Goal: Check status: Check status

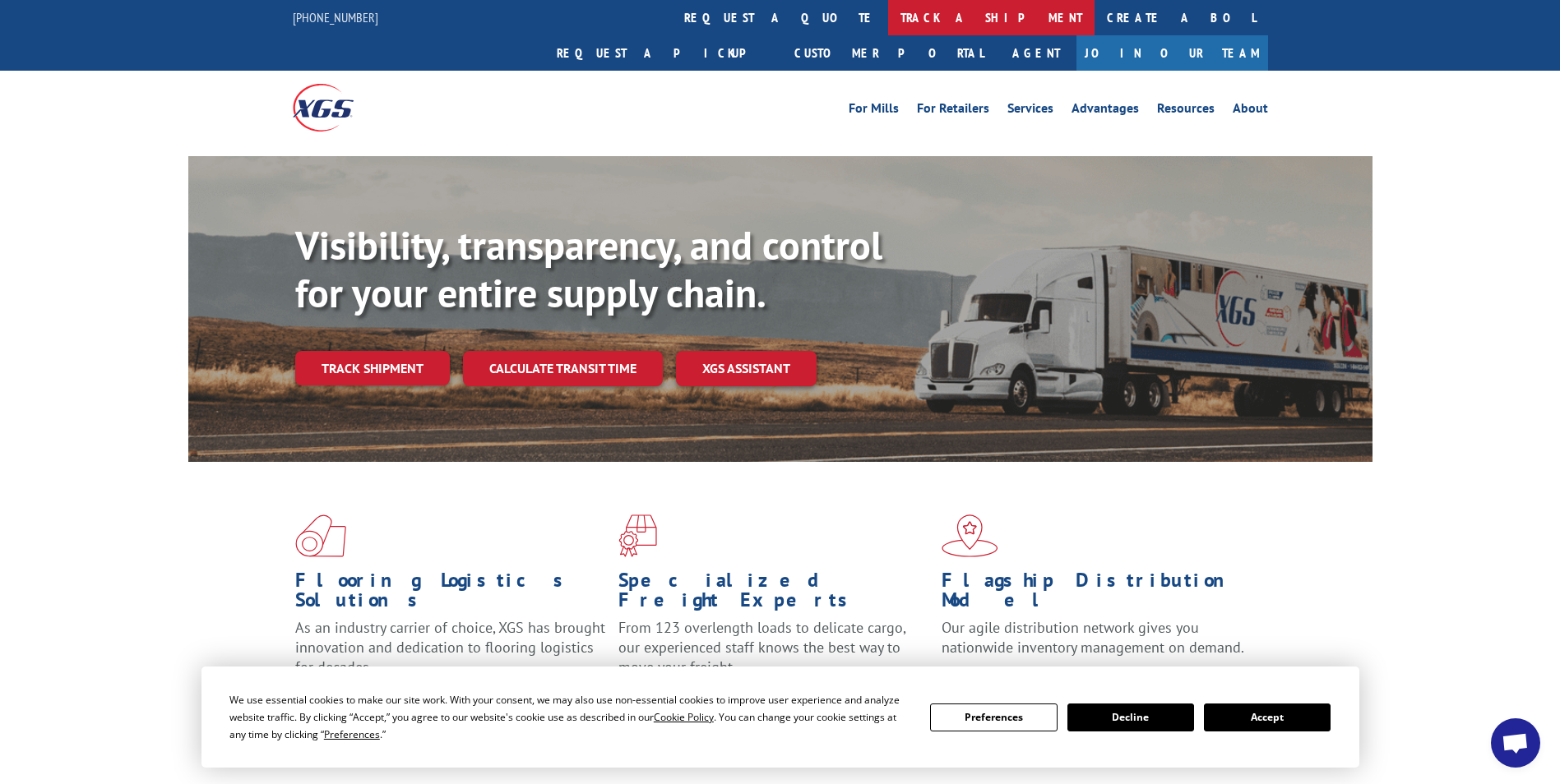
click at [888, 24] on link "track a shipment" at bounding box center [991, 18] width 206 height 35
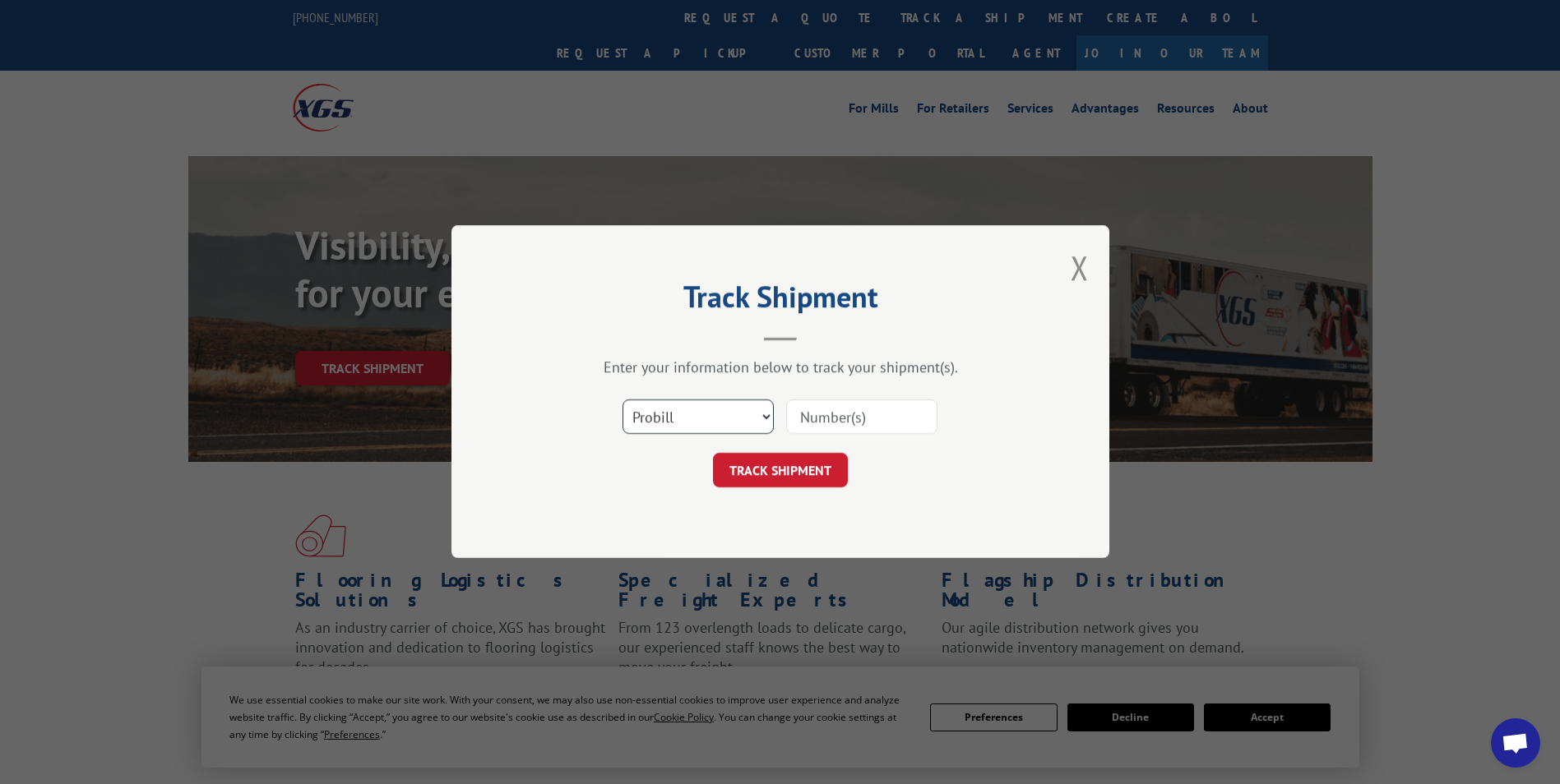
click at [707, 420] on select "Select category... Probill BOL PO" at bounding box center [698, 417] width 151 height 34
select select "bol"
click at [622, 400] on select "Select category... Probill BOL PO" at bounding box center [698, 417] width 151 height 34
click at [858, 421] on input at bounding box center [862, 417] width 151 height 34
type input "611440"
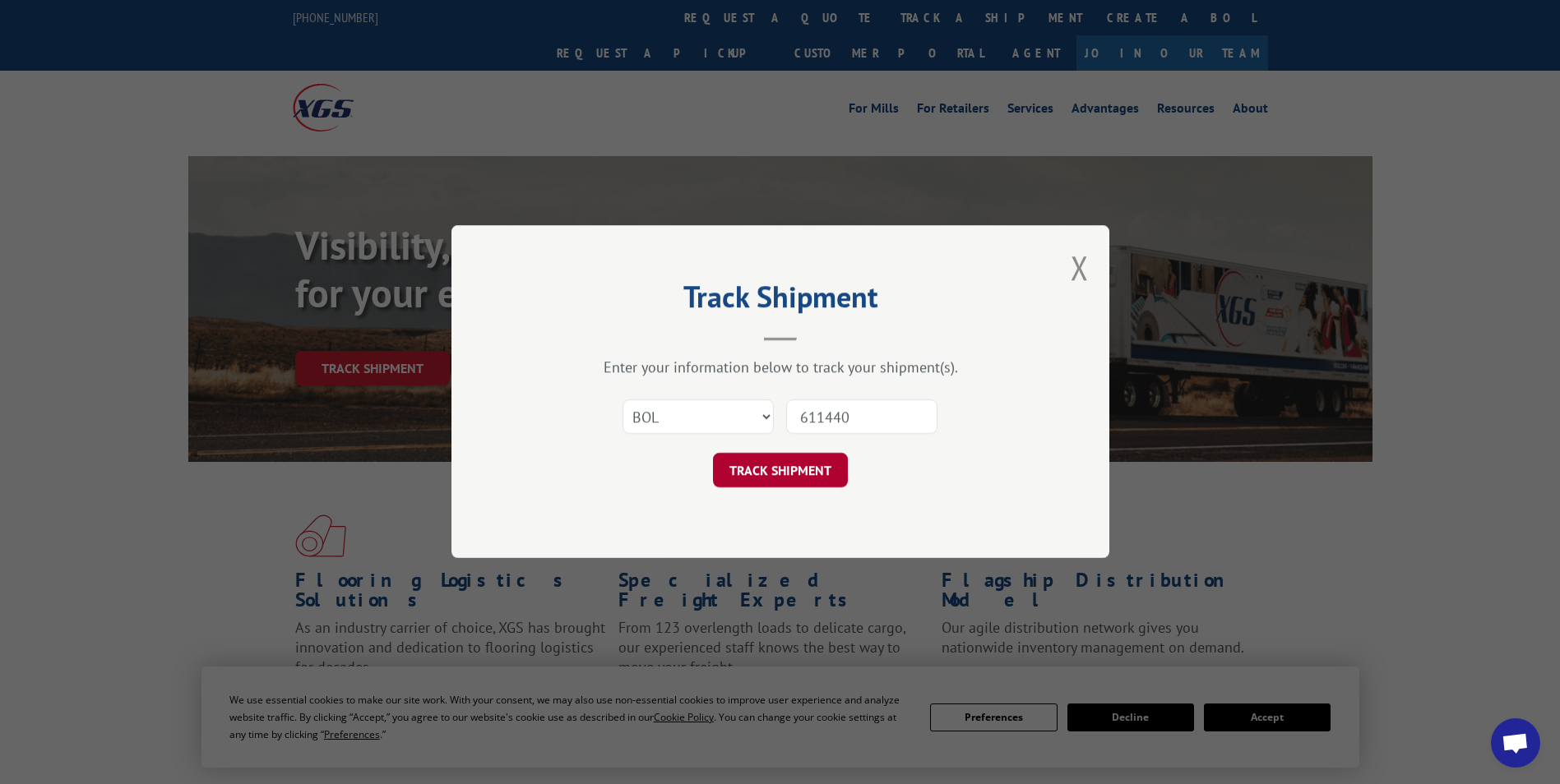
click at [816, 468] on button "TRACK SHIPMENT" at bounding box center [780, 471] width 135 height 34
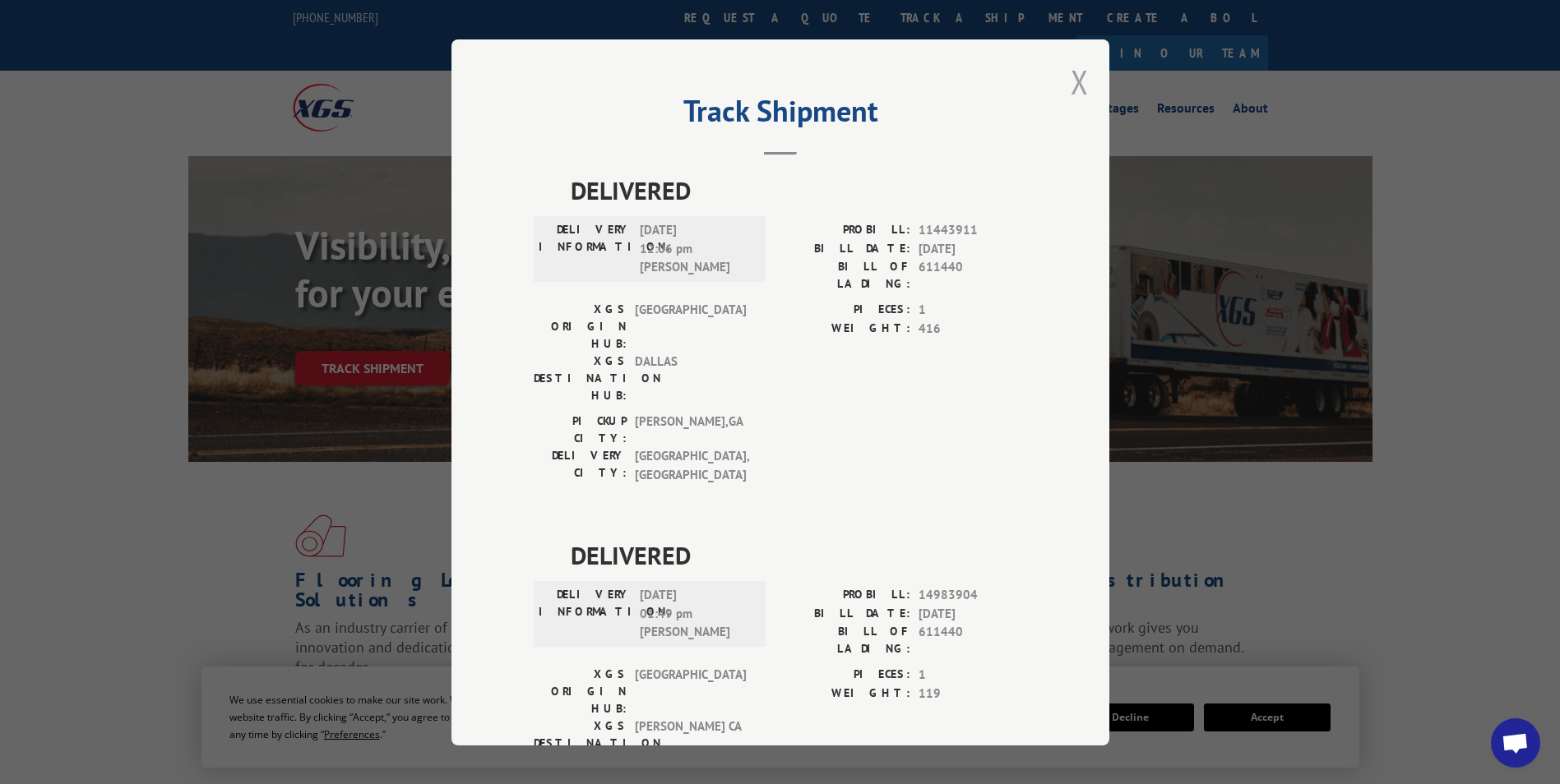
click at [1081, 73] on button "Close modal" at bounding box center [1079, 82] width 18 height 43
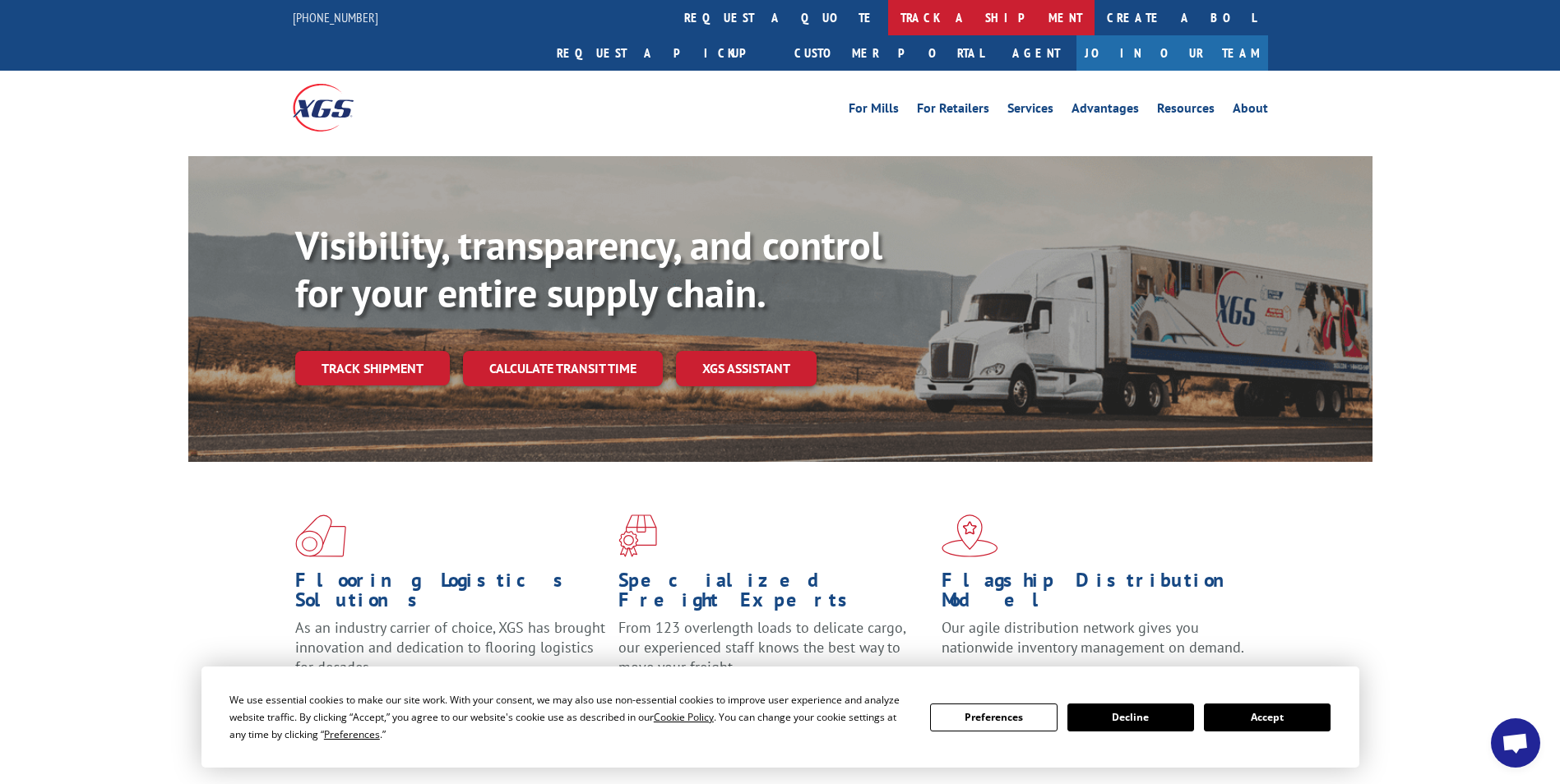
click at [888, 17] on link "track a shipment" at bounding box center [991, 18] width 206 height 35
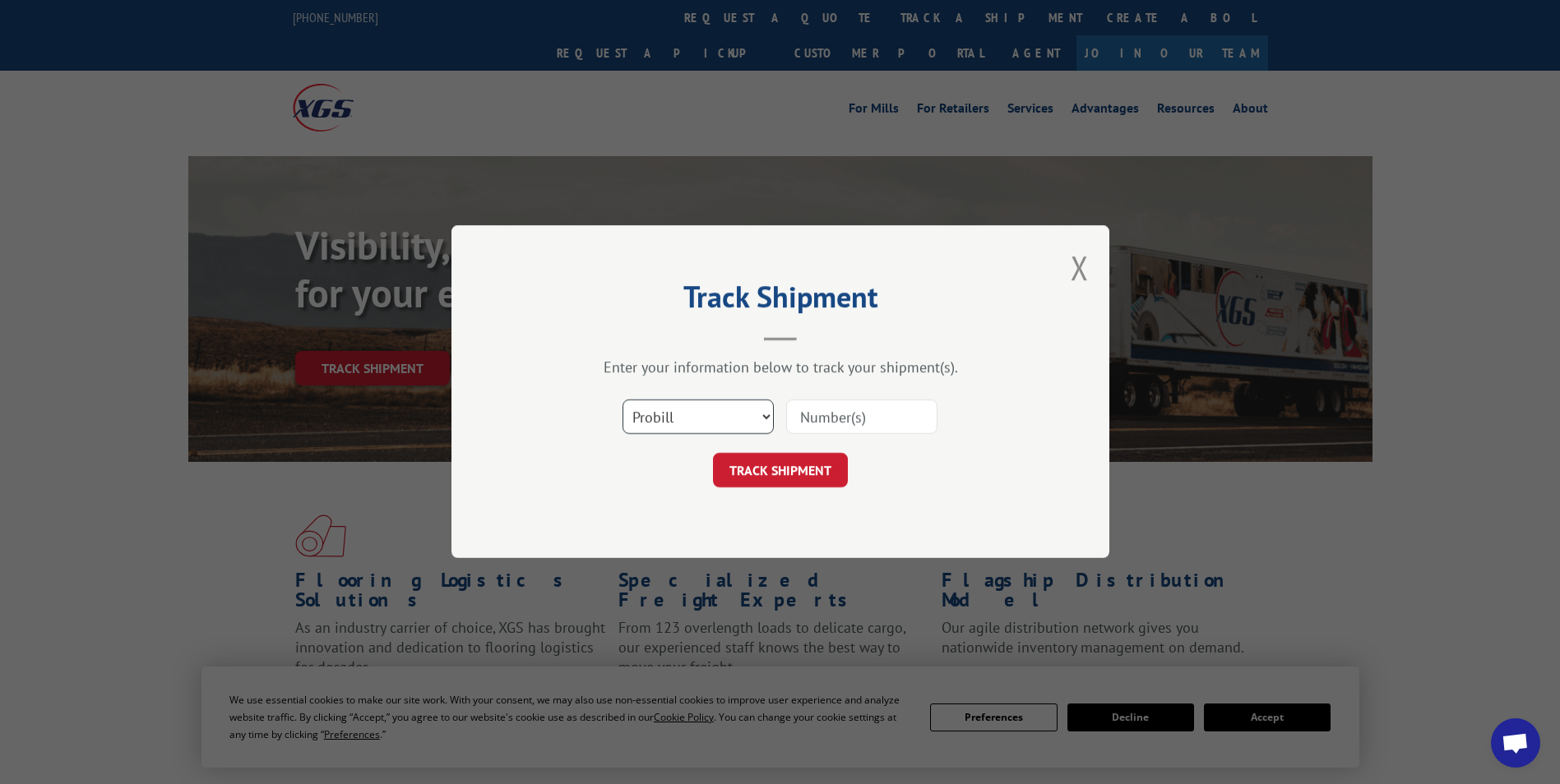
click at [726, 420] on select "Select category... Probill BOL PO" at bounding box center [698, 417] width 151 height 34
click at [622, 400] on select "Select category... Probill BOL PO" at bounding box center [698, 417] width 151 height 34
click at [897, 418] on input at bounding box center [862, 417] width 151 height 34
type input "611440"
click at [815, 468] on button "TRACK SHIPMENT" at bounding box center [780, 471] width 135 height 34
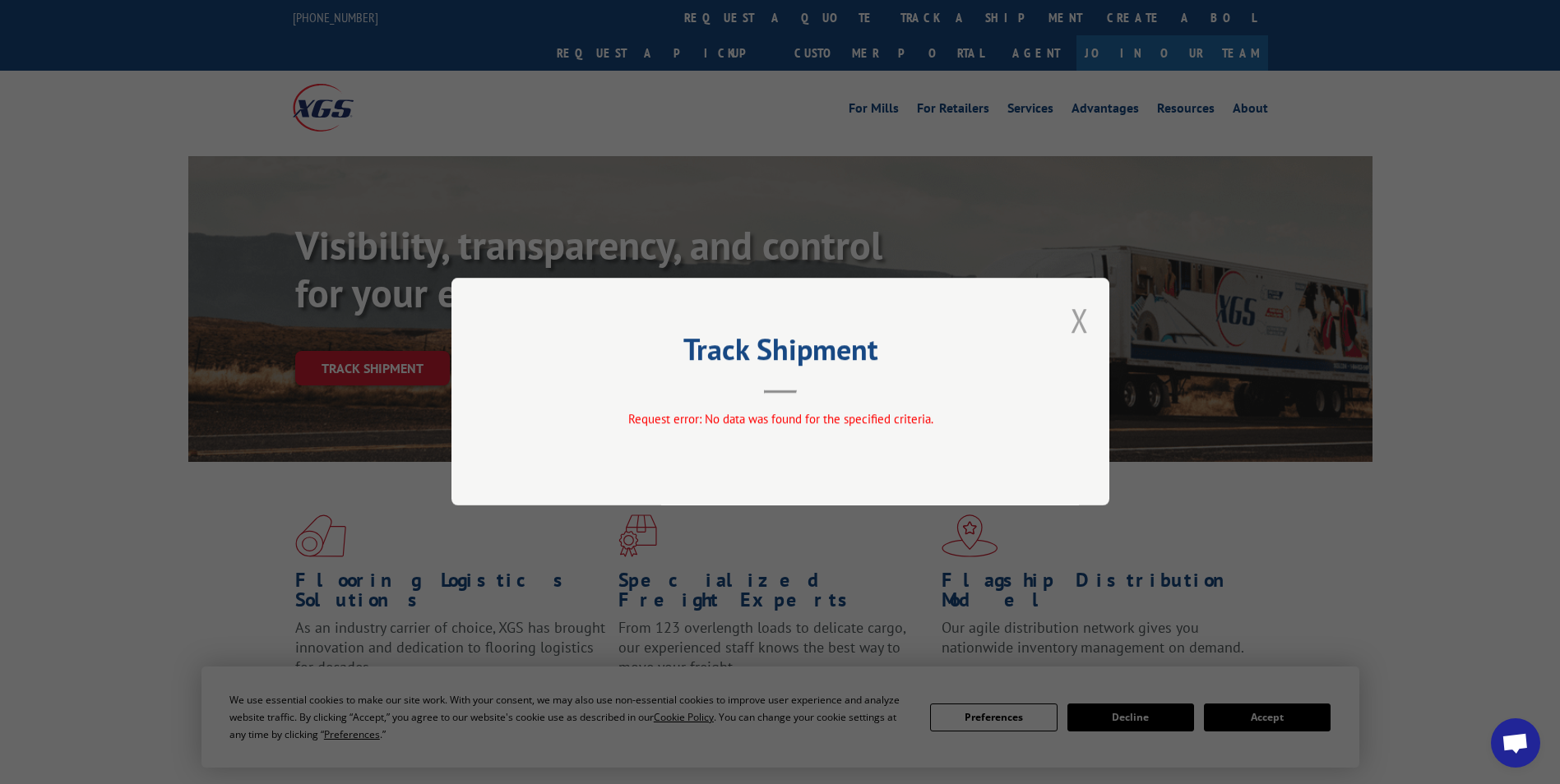
click at [1082, 329] on button "Close modal" at bounding box center [1079, 320] width 18 height 43
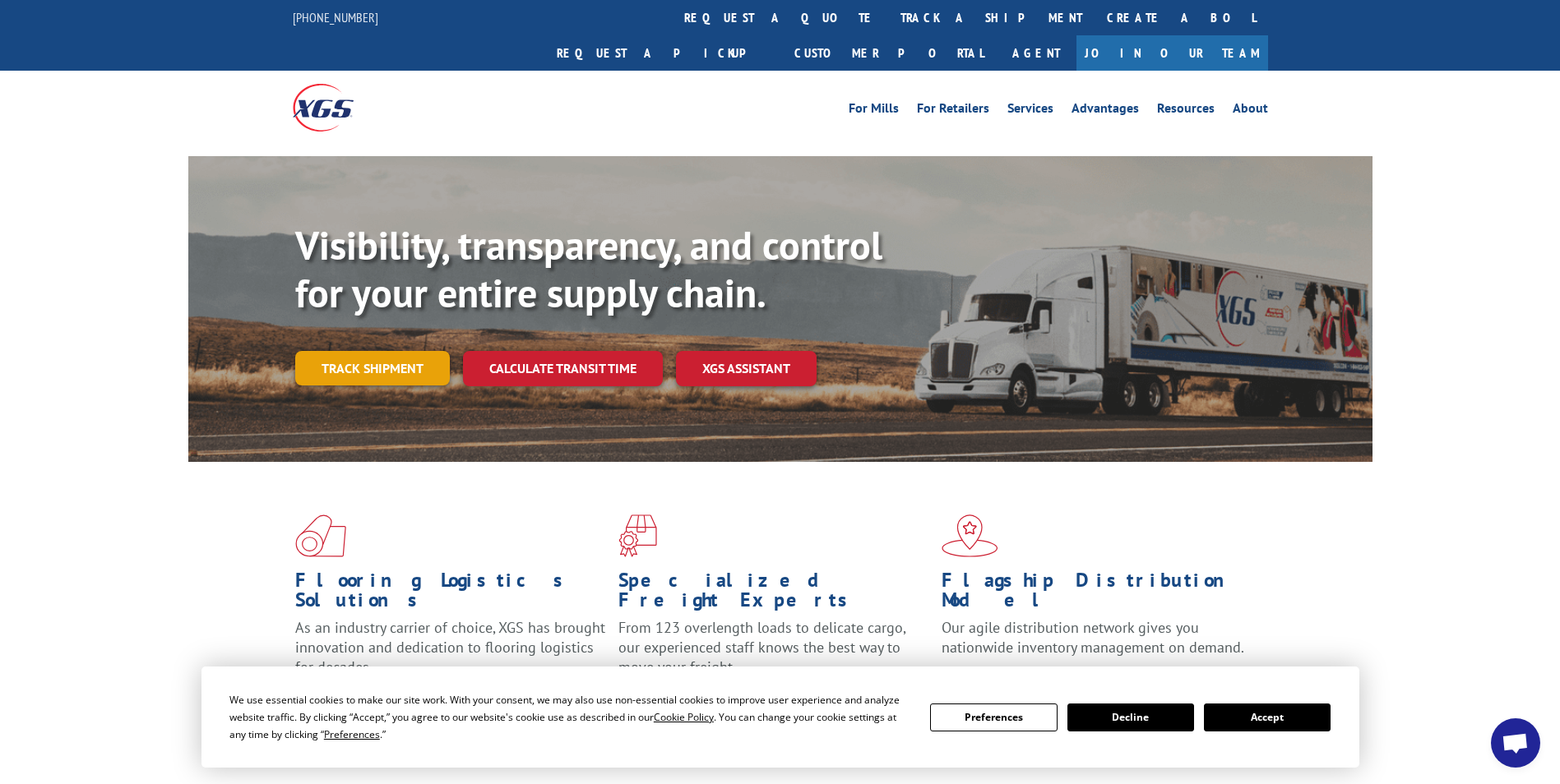
click at [384, 351] on link "Track shipment" at bounding box center [372, 367] width 154 height 34
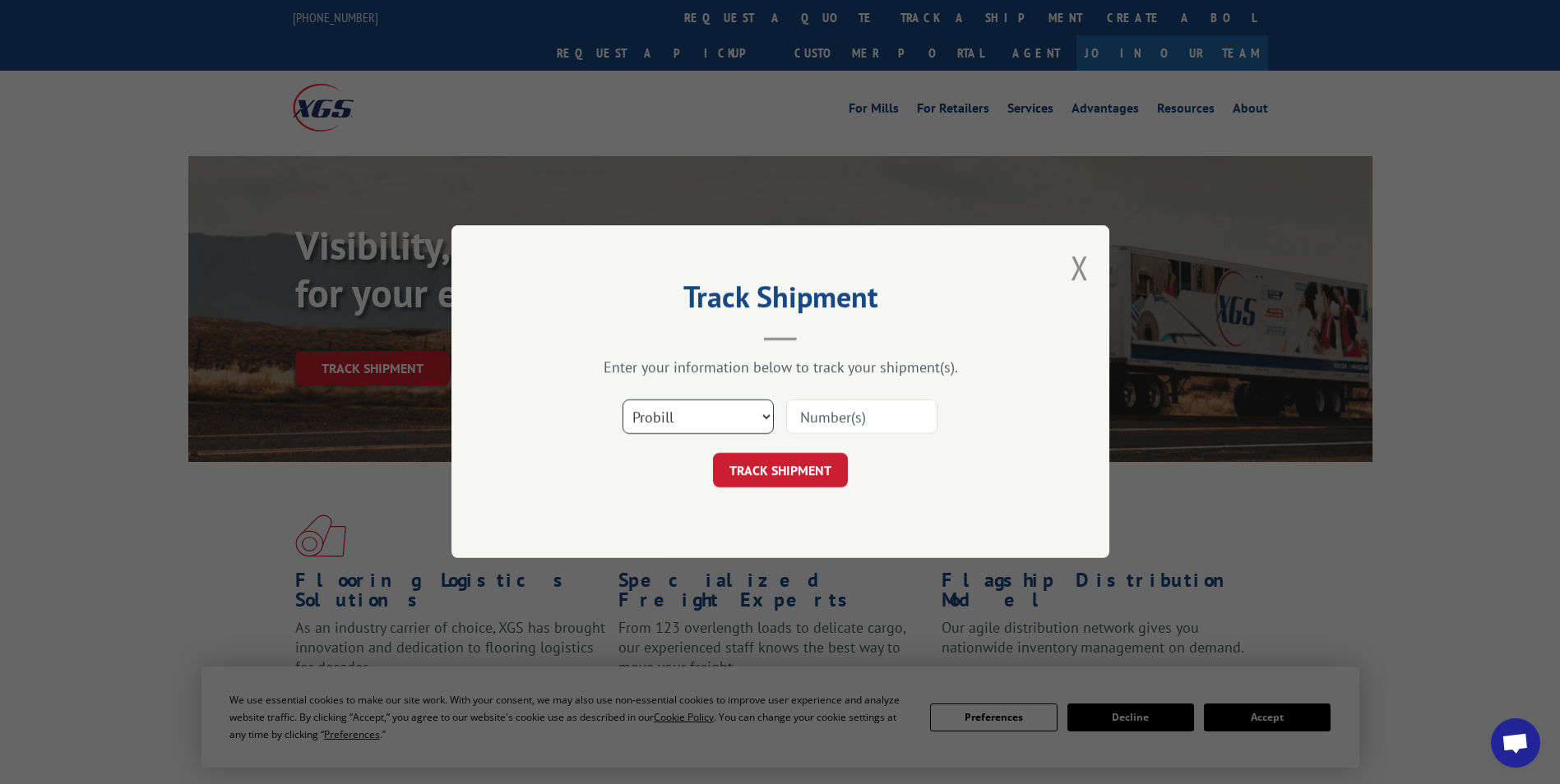
click at [702, 415] on select "Select category... Probill BOL PO" at bounding box center [698, 417] width 151 height 34
select select "po"
click at [622, 400] on select "Select category... Probill BOL PO" at bounding box center [698, 417] width 151 height 34
click at [880, 416] on input at bounding box center [862, 417] width 151 height 34
type input "611440"
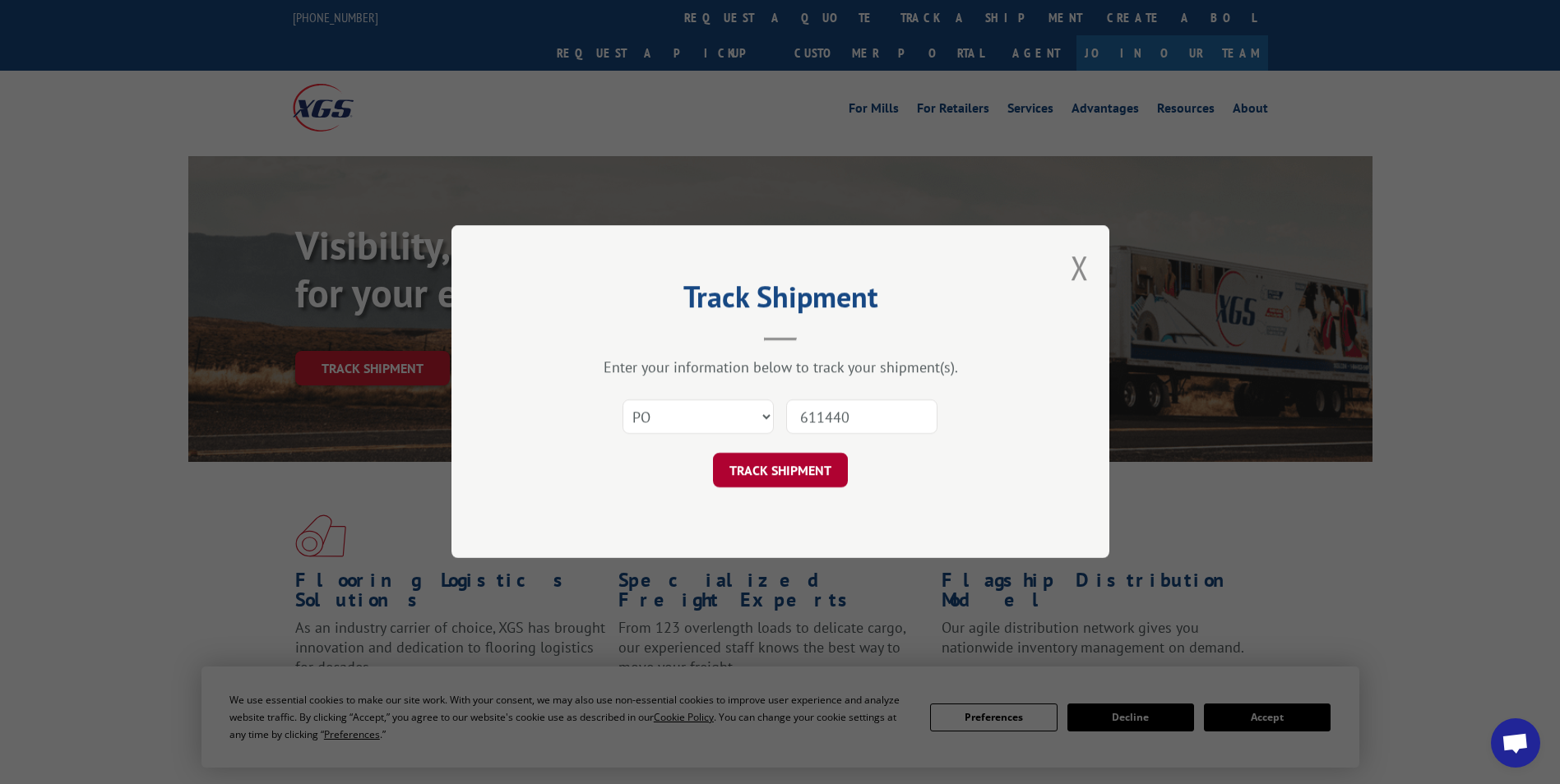
click at [792, 480] on button "TRACK SHIPMENT" at bounding box center [780, 471] width 135 height 34
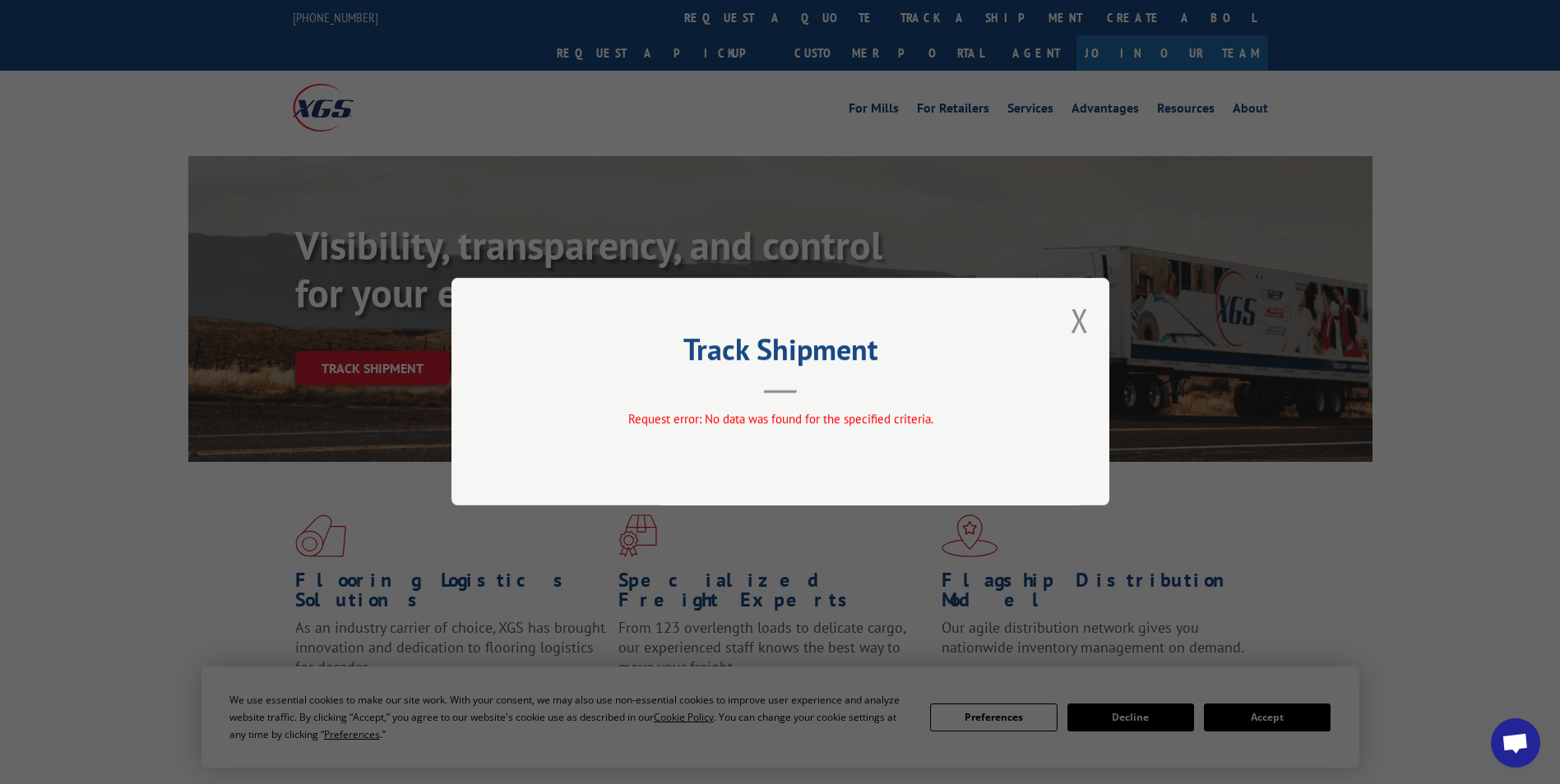
click at [1096, 326] on div "Track Shipment Request error: No data was found for the specified criteria." at bounding box center [780, 392] width 658 height 228
click at [1084, 325] on button "Close modal" at bounding box center [1079, 320] width 18 height 43
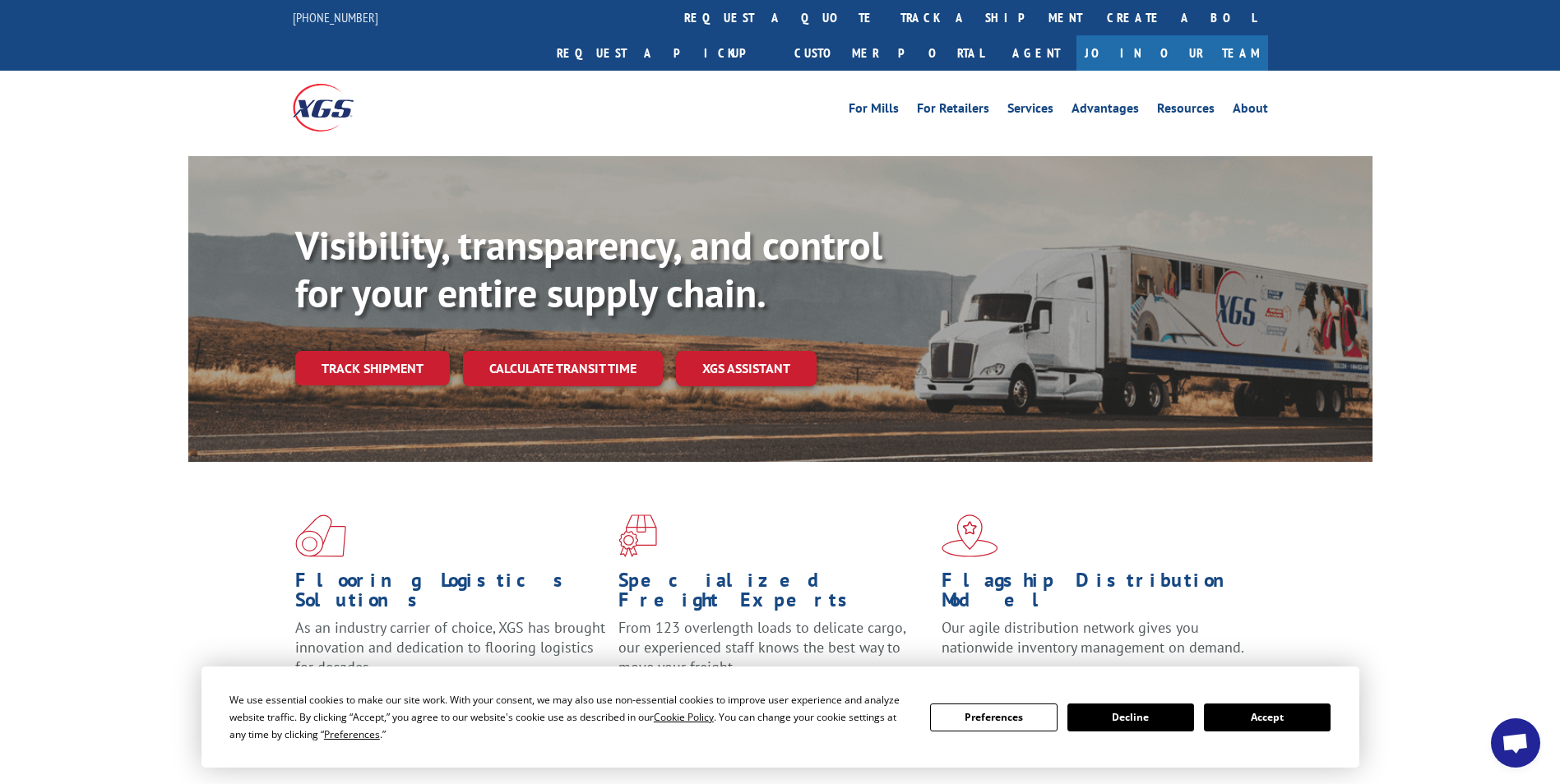
click at [379, 351] on link "Track shipment" at bounding box center [372, 367] width 154 height 34
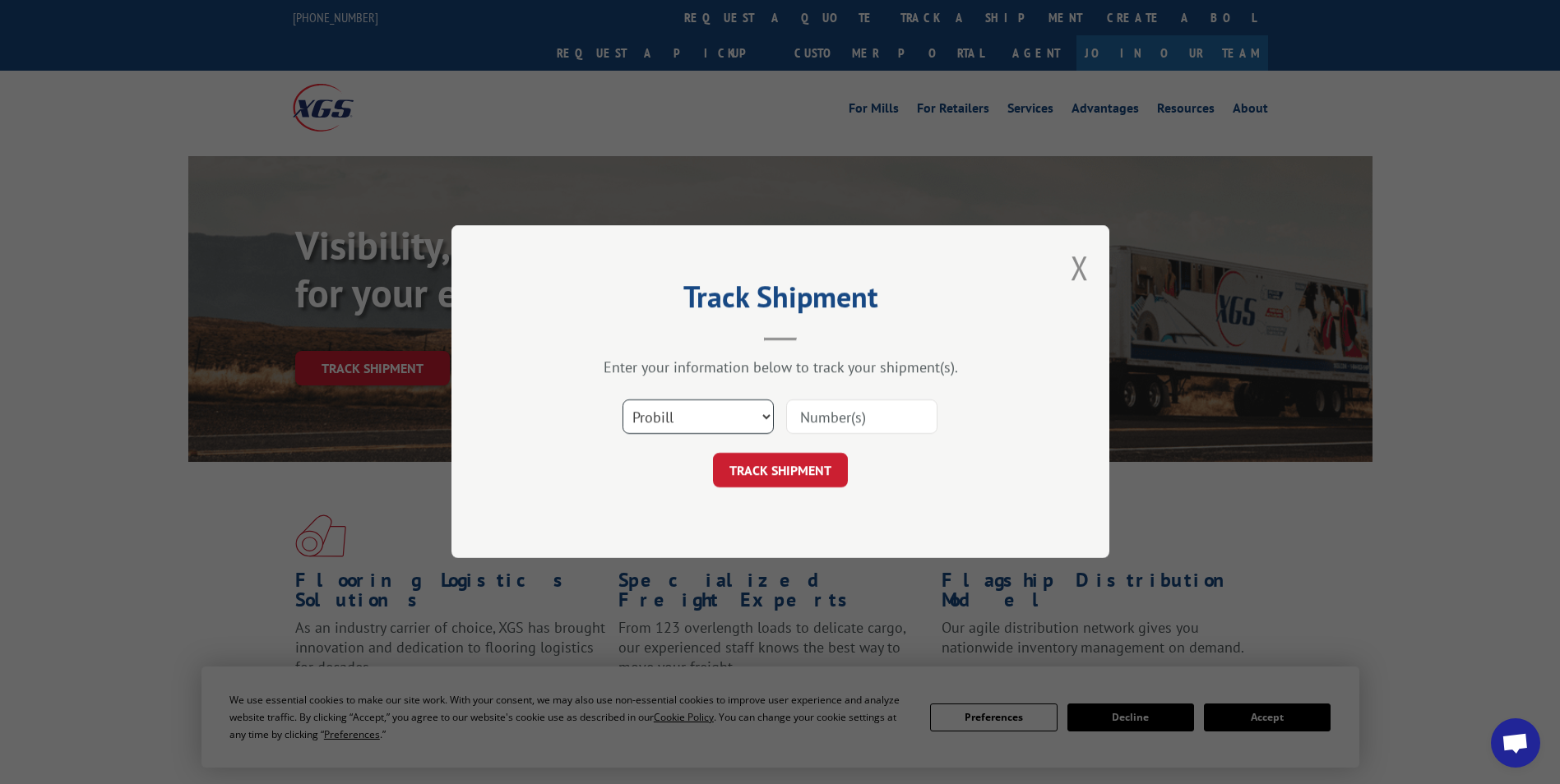
drag, startPoint x: 686, startPoint y: 407, endPoint x: 684, endPoint y: 432, distance: 25.1
click at [686, 407] on select "Select category... Probill BOL PO" at bounding box center [698, 417] width 151 height 34
select select "bol"
click at [622, 400] on select "Select category... Probill BOL PO" at bounding box center [698, 417] width 151 height 34
click at [847, 400] on input at bounding box center [862, 417] width 151 height 34
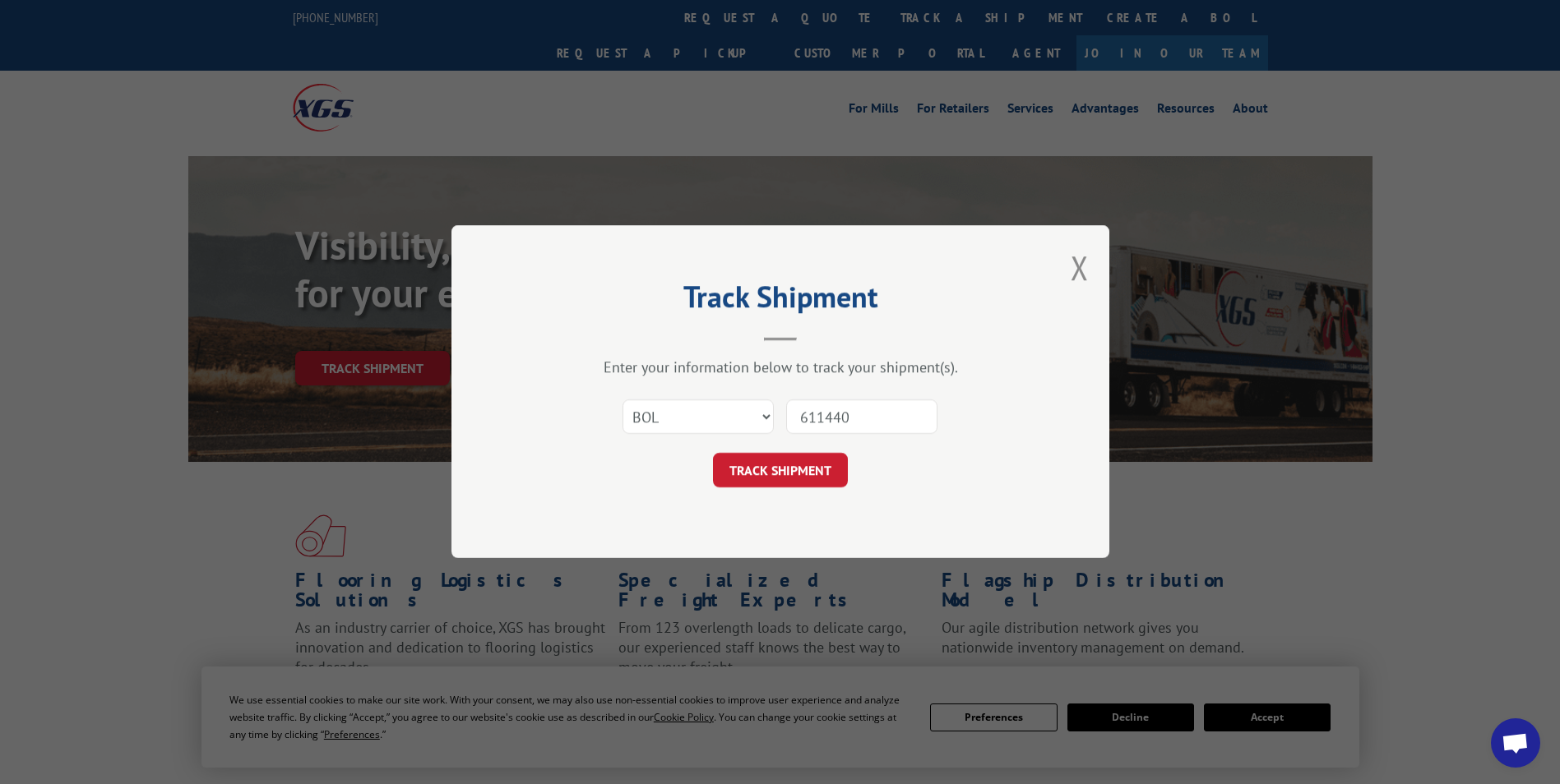
type input "611440"
click at [805, 510] on div "Track Shipment Enter your information below to track your shipment(s). Select c…" at bounding box center [780, 391] width 658 height 333
click at [810, 470] on button "TRACK SHIPMENT" at bounding box center [780, 471] width 135 height 34
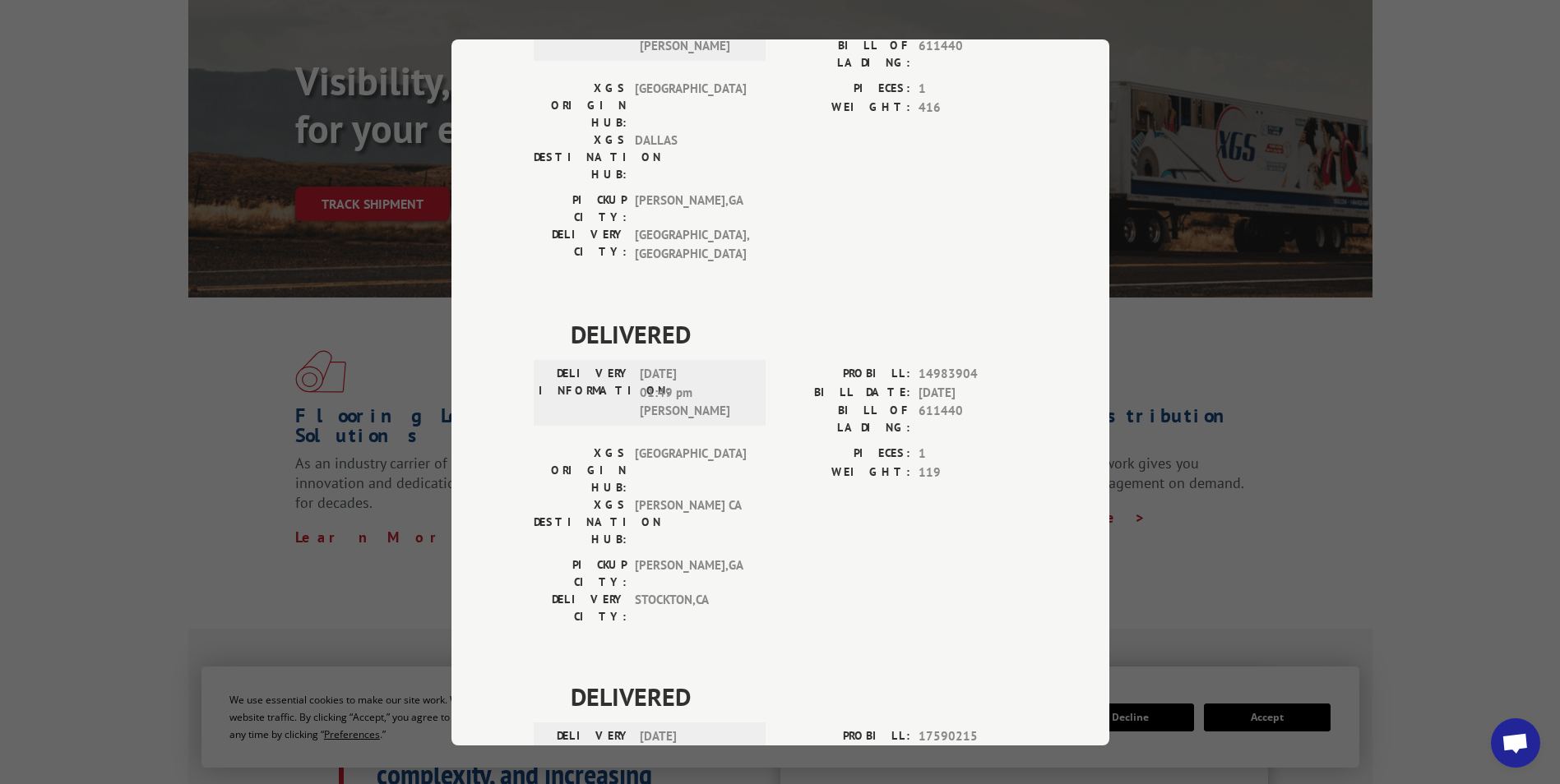
scroll to position [304, 0]
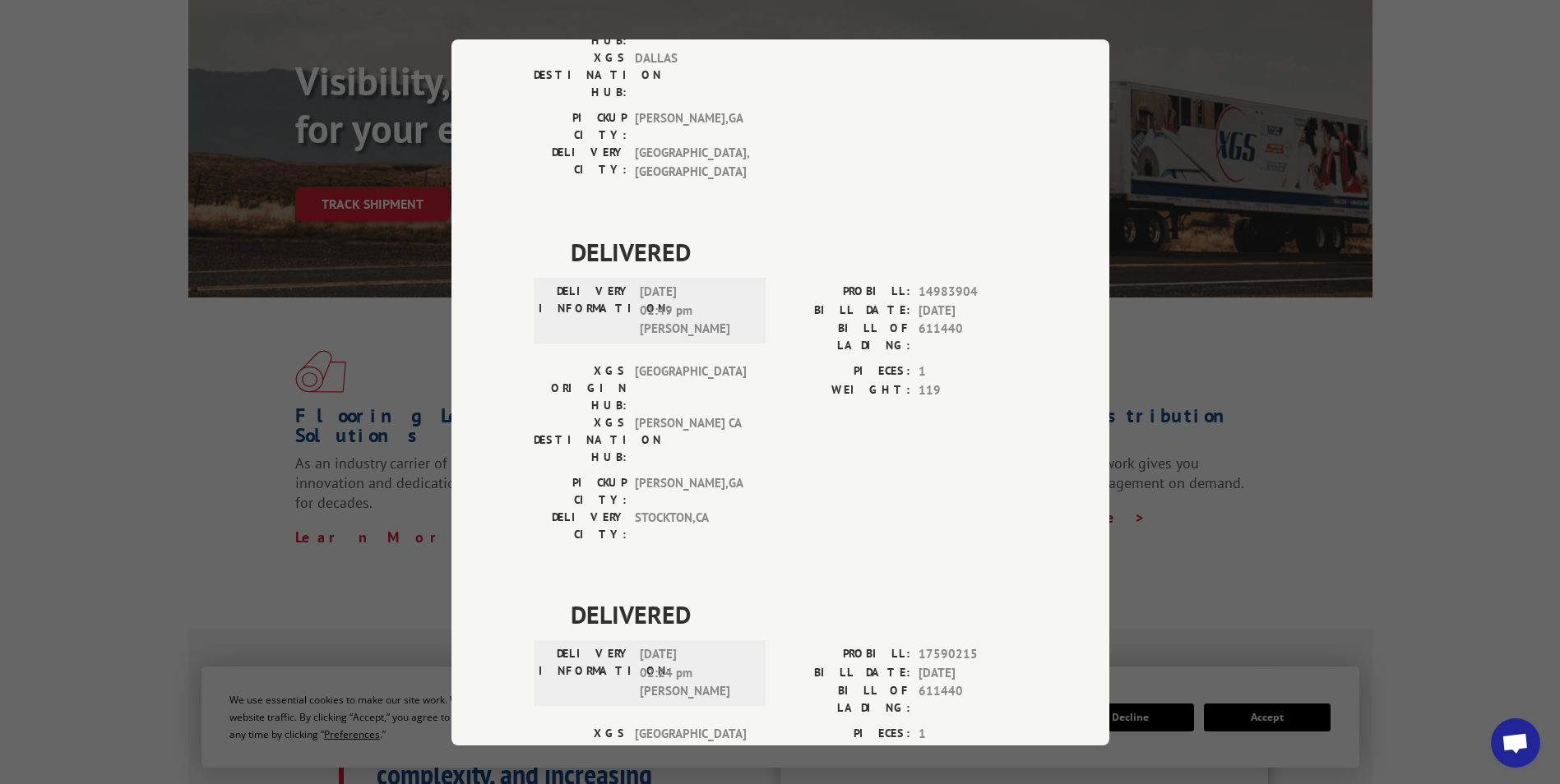
click at [919, 682] on span "611440" at bounding box center [972, 699] width 108 height 34
drag, startPoint x: 929, startPoint y: 503, endPoint x: 875, endPoint y: 505, distance: 54.0
click at [875, 682] on div "BILL OF LADING: 611440" at bounding box center [903, 699] width 247 height 34
click at [875, 682] on label "BILL OF LADING:" at bounding box center [845, 699] width 130 height 34
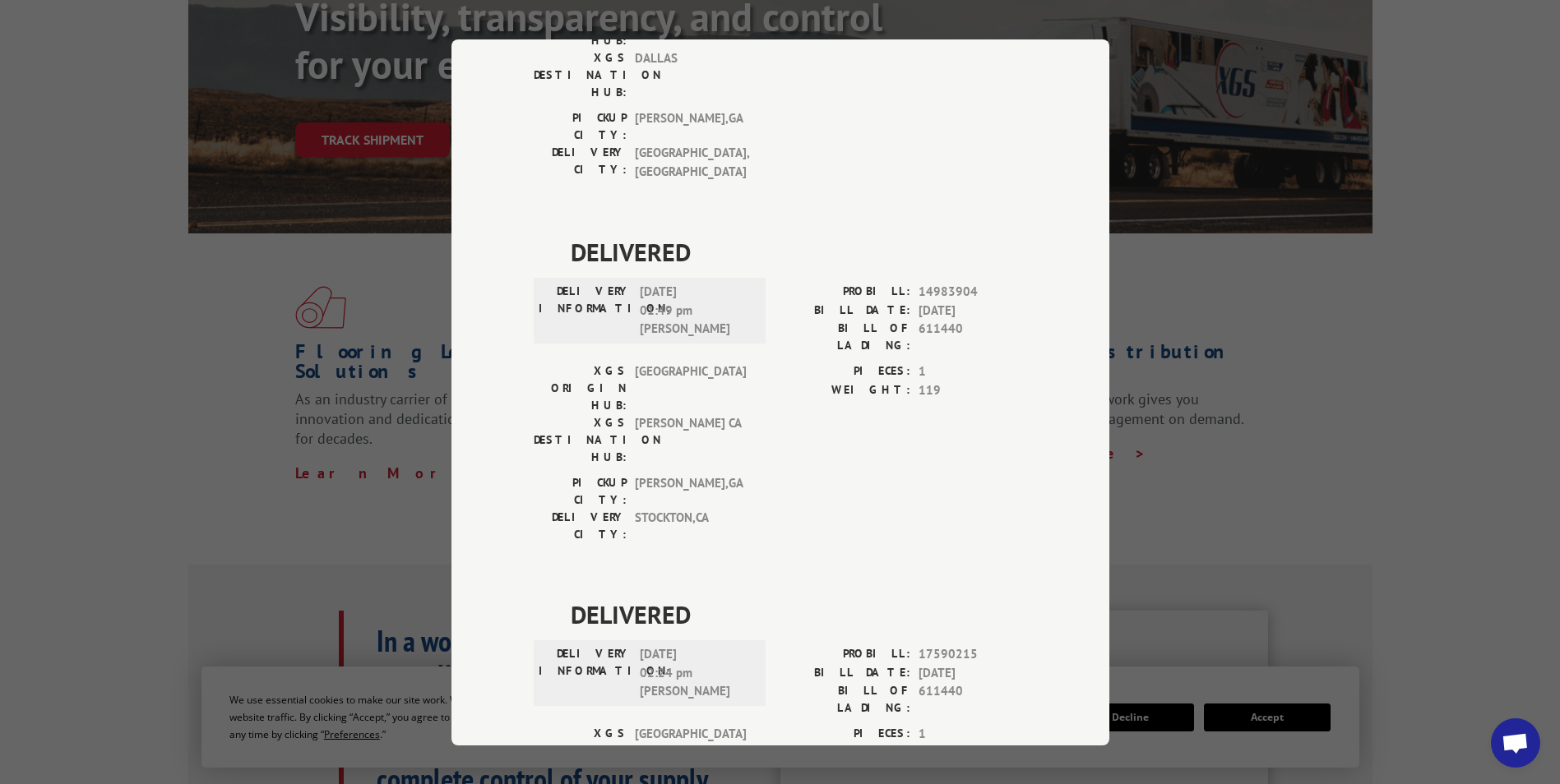
scroll to position [247, 0]
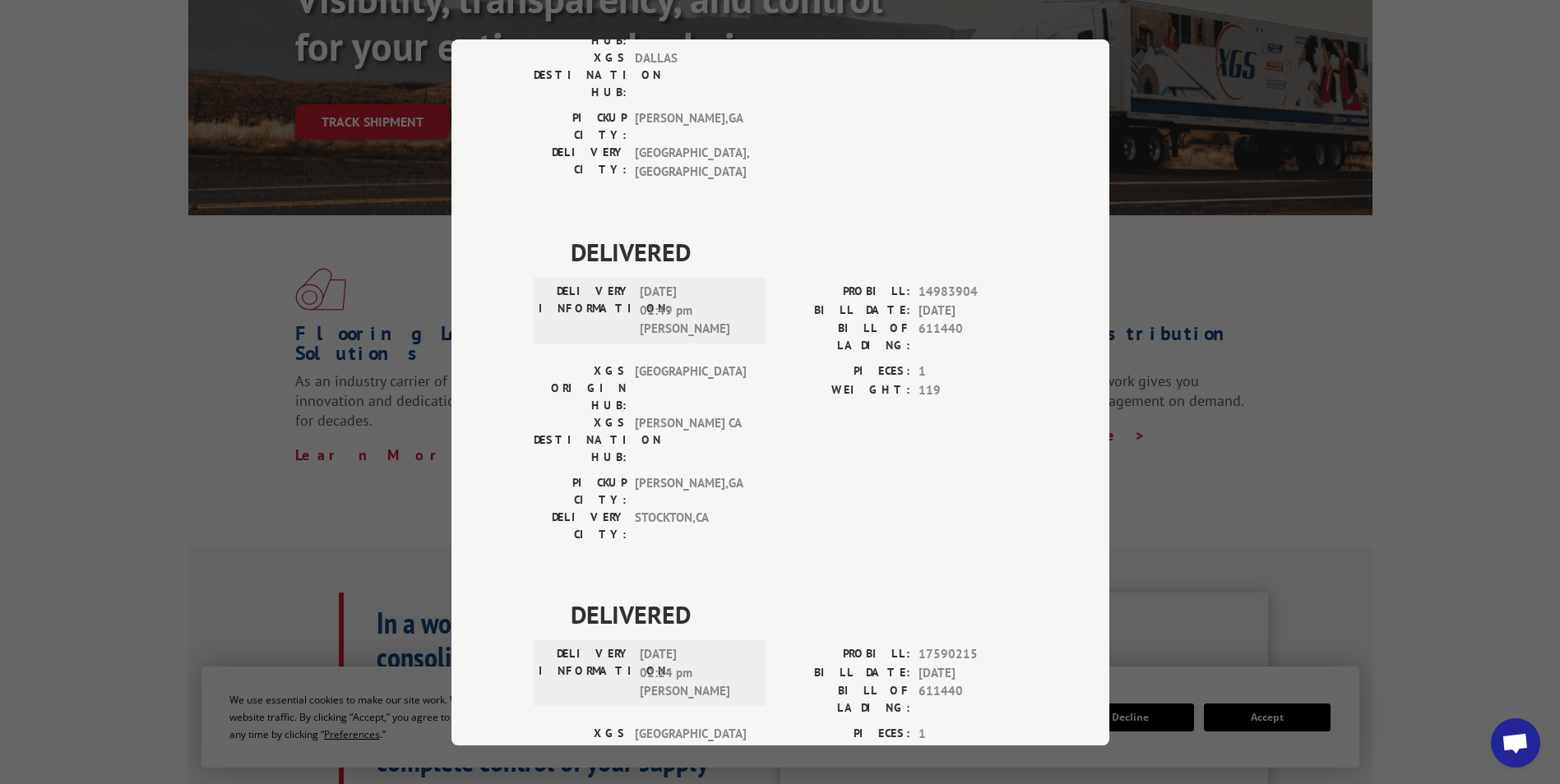
click at [1331, 291] on div "Track Shipment DELIVERED DELIVERY INFORMATION: [DATE] 12:06 pm [PERSON_NAME] PR…" at bounding box center [780, 392] width 1560 height 784
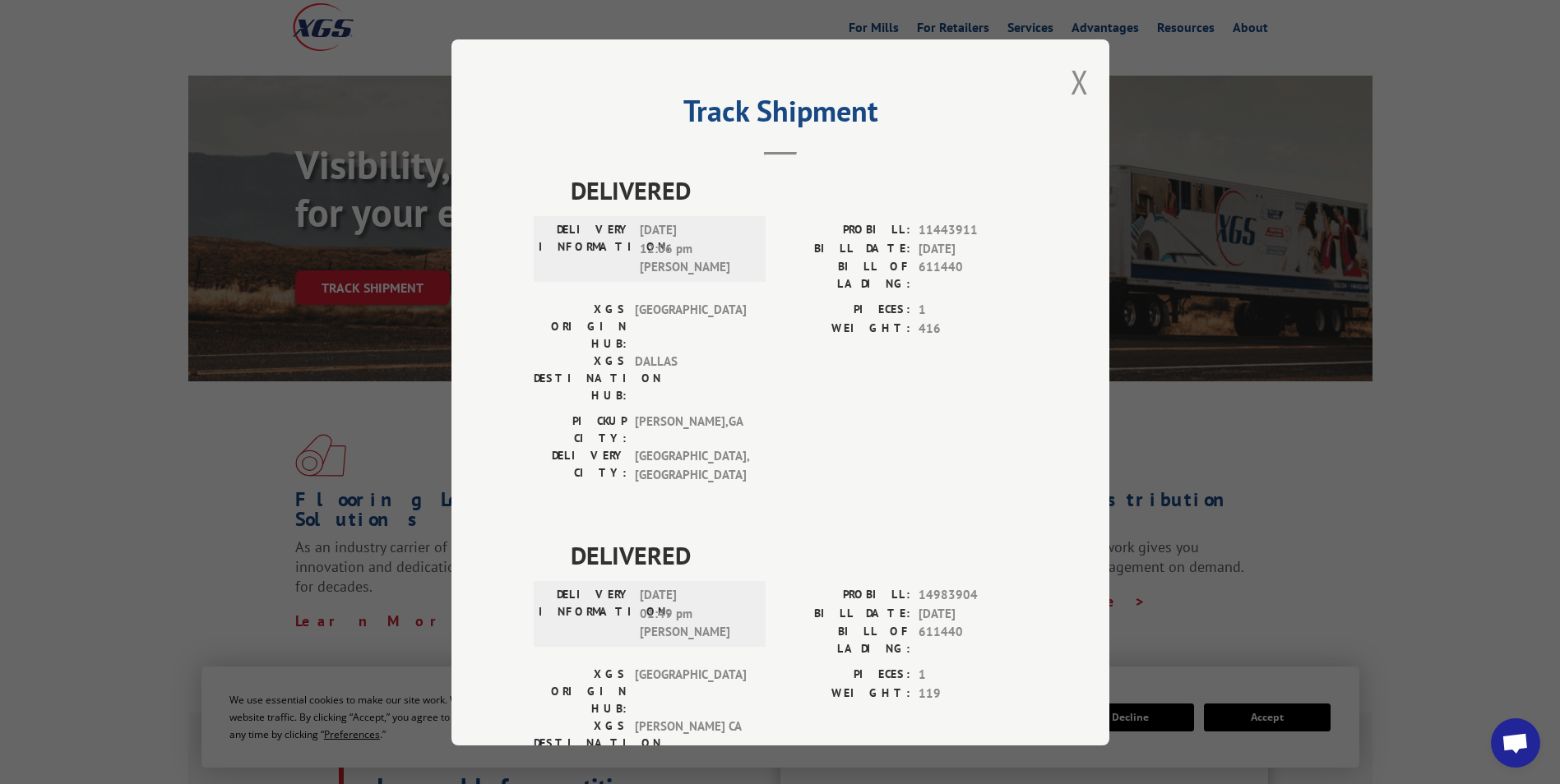
scroll to position [0, 0]
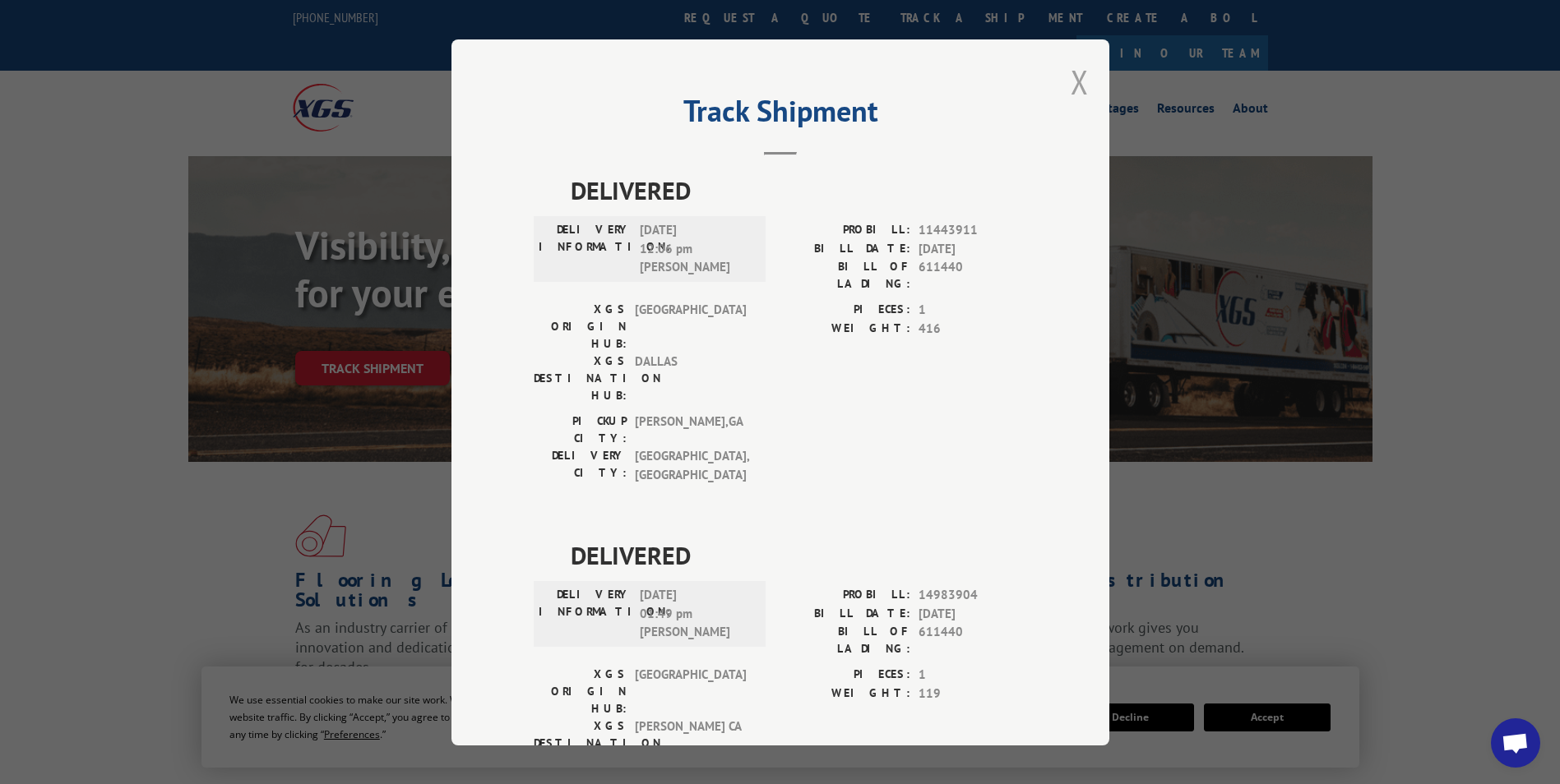
click at [1070, 73] on button "Close modal" at bounding box center [1079, 82] width 18 height 43
